Goal: Task Accomplishment & Management: Use online tool/utility

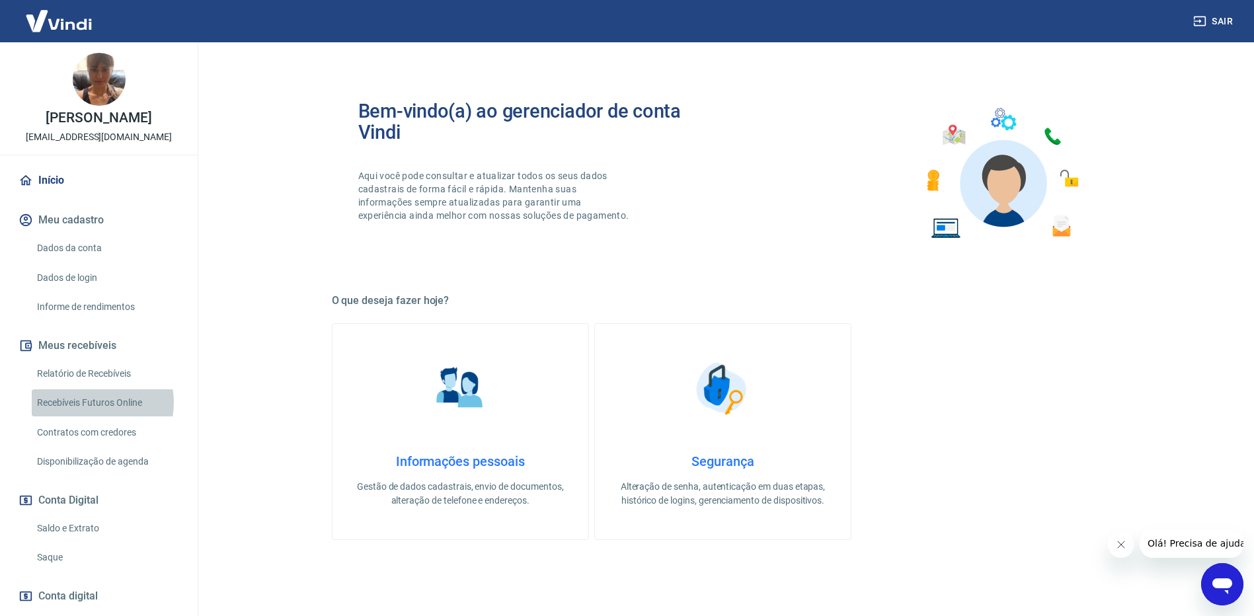
click at [92, 416] on link "Recebíveis Futuros Online" at bounding box center [107, 402] width 150 height 27
